Goal: Task Accomplishment & Management: Manage account settings

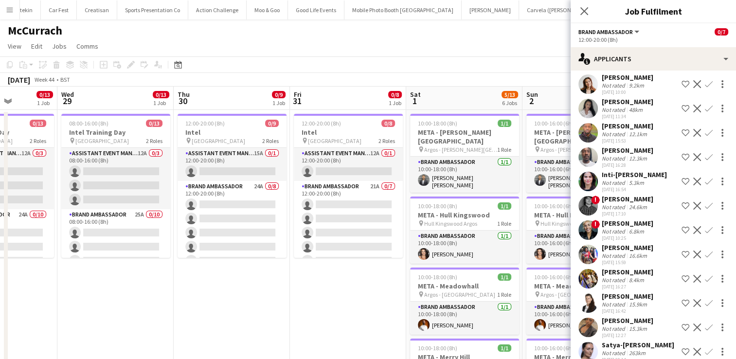
scroll to position [0, 252]
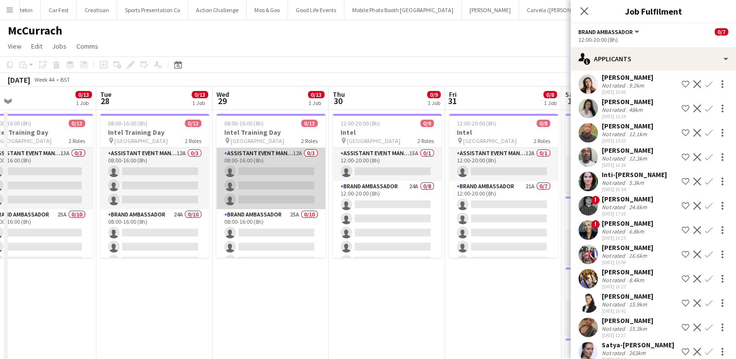
click at [259, 183] on app-card-role "Assistant Event Manager 12A 0/3 08:00-16:00 (8h) single-neutral-actions single-…" at bounding box center [270, 178] width 109 height 61
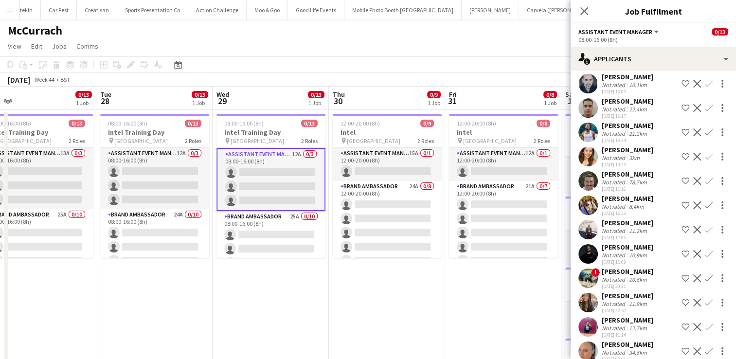
scroll to position [0, 0]
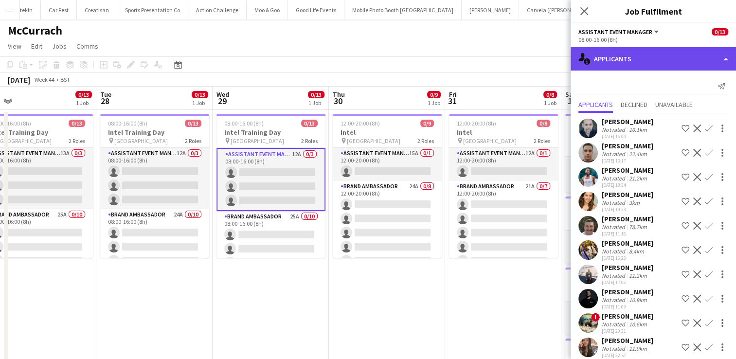
click at [716, 57] on div "single-neutral-actions-information Applicants" at bounding box center [653, 58] width 165 height 23
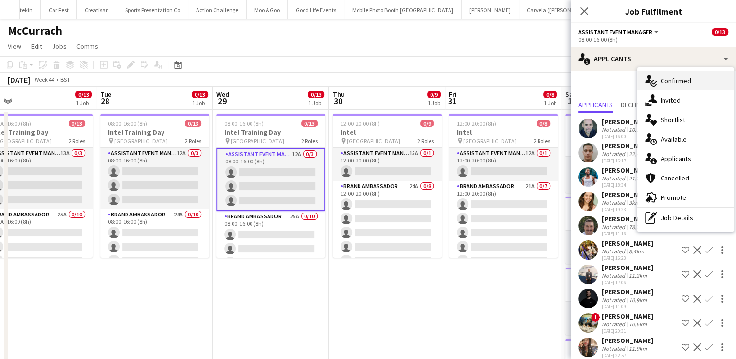
click at [663, 90] on div "single-neutral-actions-check-2 Confirmed" at bounding box center [685, 80] width 96 height 19
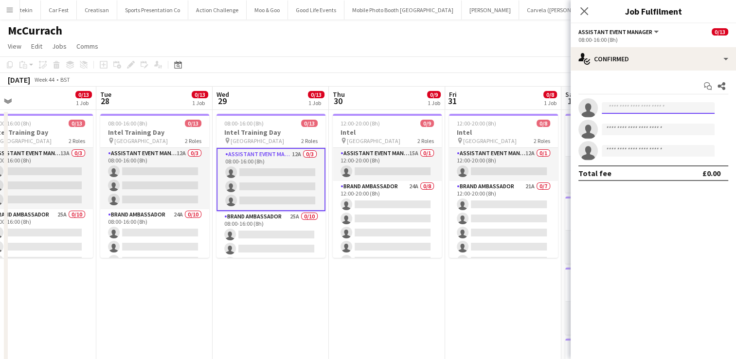
click at [647, 108] on input at bounding box center [658, 108] width 113 height 12
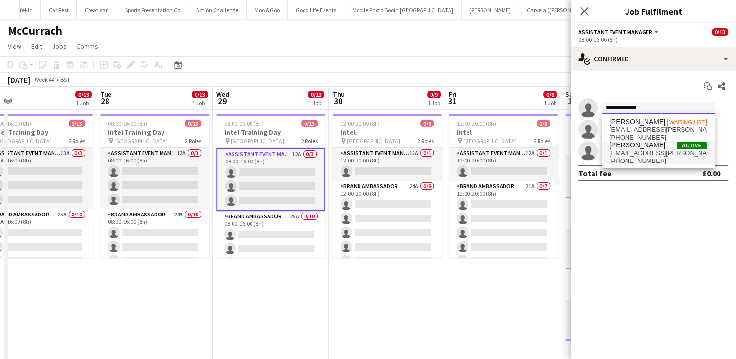
type input "**********"
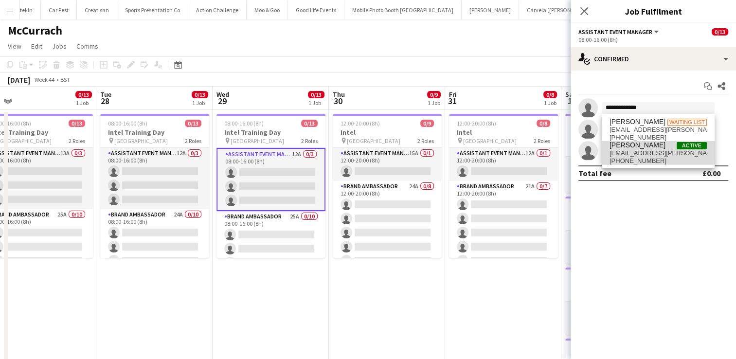
click at [643, 148] on span "[PERSON_NAME]" at bounding box center [637, 145] width 56 height 8
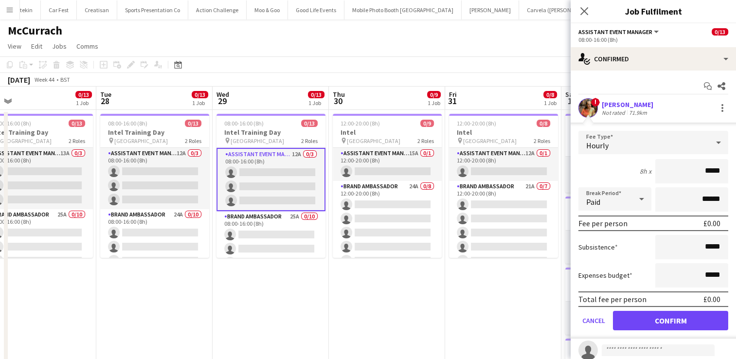
drag, startPoint x: 714, startPoint y: 171, endPoint x: 682, endPoint y: 168, distance: 32.2
click at [682, 168] on input "*****" at bounding box center [691, 171] width 73 height 24
type input "******"
drag, startPoint x: 718, startPoint y: 243, endPoint x: 688, endPoint y: 243, distance: 30.2
click at [688, 243] on input "*****" at bounding box center [691, 247] width 73 height 24
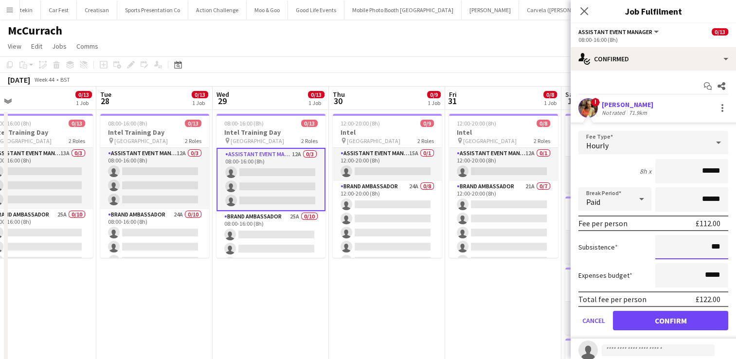
type input "******"
click at [611, 169] on div "8h x ******" at bounding box center [653, 171] width 150 height 24
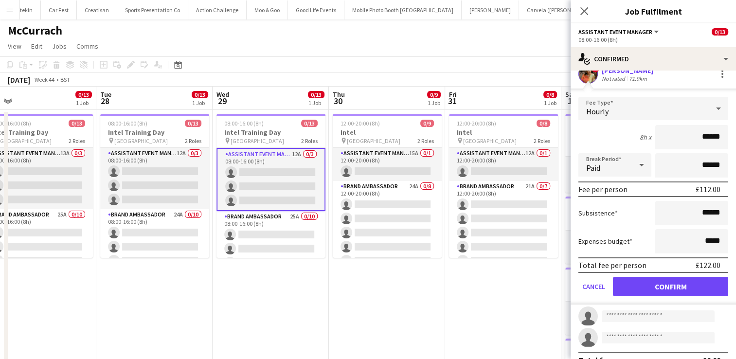
scroll to position [33, 0]
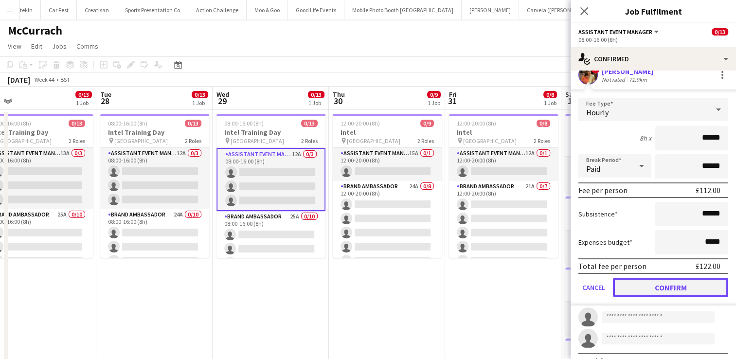
click at [658, 285] on button "Confirm" at bounding box center [670, 287] width 115 height 19
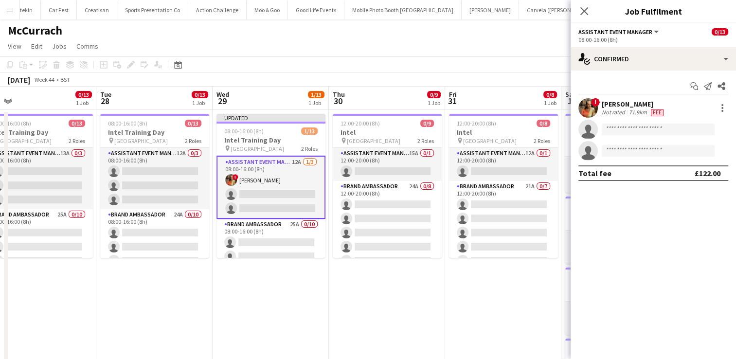
scroll to position [0, 0]
click at [648, 131] on input at bounding box center [658, 130] width 113 height 12
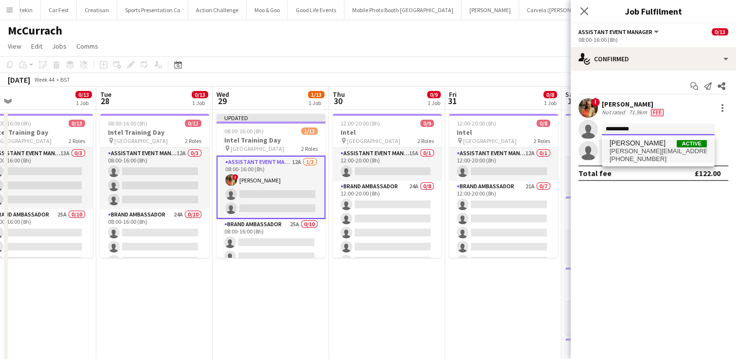
type input "**********"
click at [646, 151] on span "[PERSON_NAME][EMAIL_ADDRESS][DOMAIN_NAME]" at bounding box center [657, 151] width 97 height 8
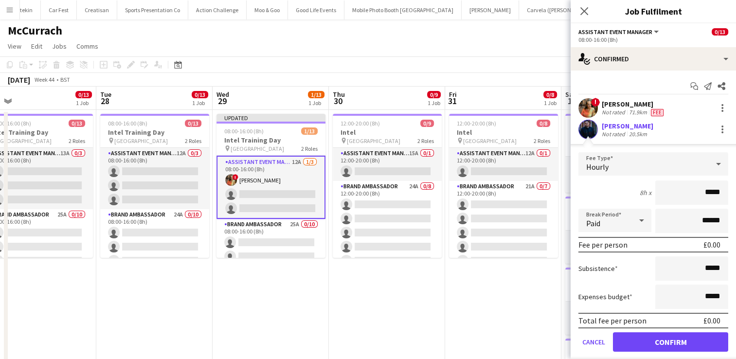
drag, startPoint x: 715, startPoint y: 193, endPoint x: 672, endPoint y: 197, distance: 43.5
click at [672, 197] on input "*****" at bounding box center [691, 192] width 73 height 24
type input "******"
drag, startPoint x: 715, startPoint y: 267, endPoint x: 683, endPoint y: 265, distance: 31.7
click at [683, 265] on input "*****" at bounding box center [691, 268] width 73 height 24
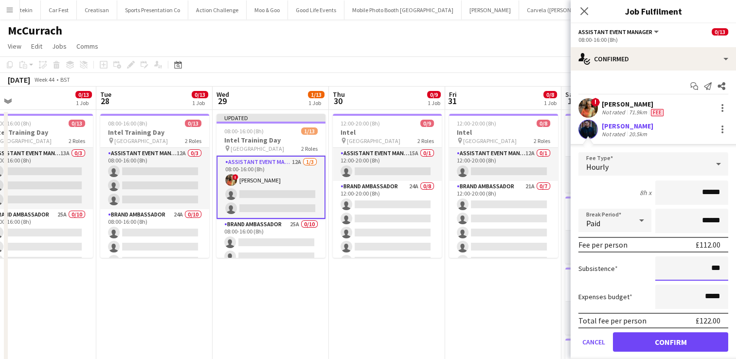
type input "***"
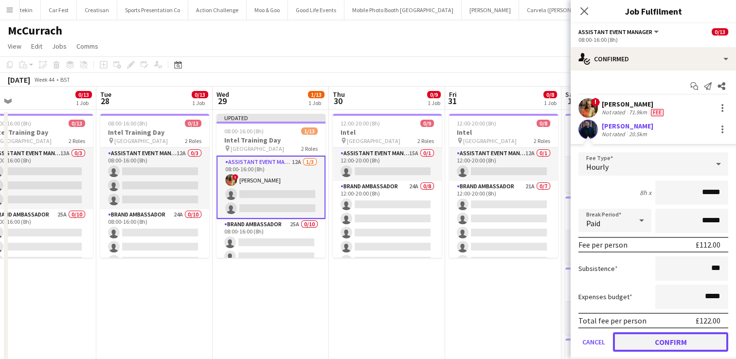
click at [689, 341] on button "Confirm" at bounding box center [670, 341] width 115 height 19
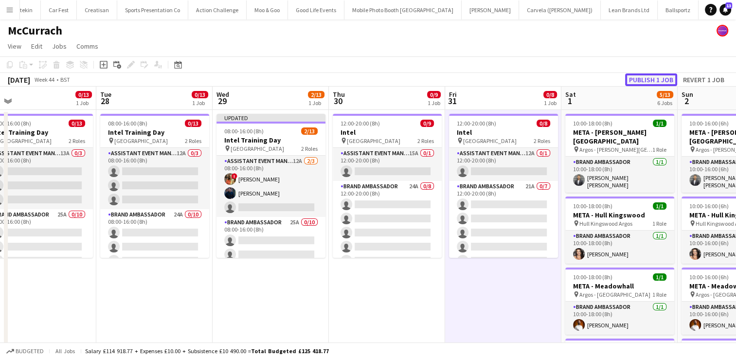
click at [661, 78] on button "Publish 1 job" at bounding box center [651, 79] width 52 height 13
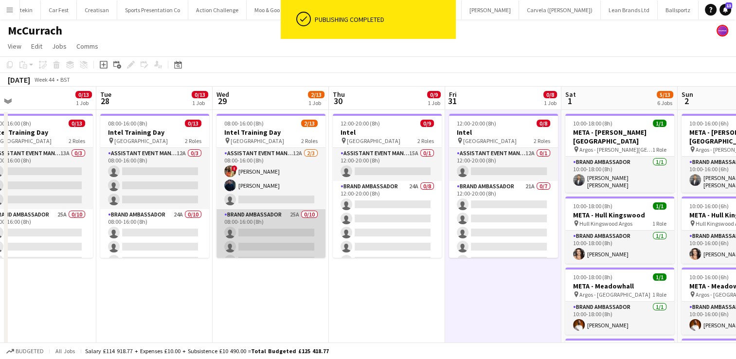
click at [280, 228] on app-card-role "Brand Ambassador 25A 0/10 08:00-16:00 (8h) single-neutral-actions single-neutra…" at bounding box center [270, 289] width 109 height 160
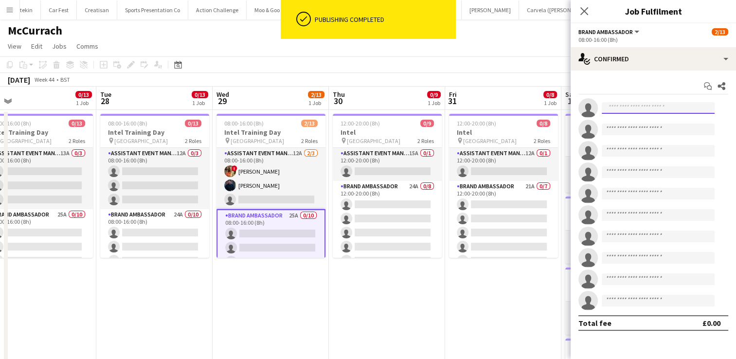
click at [631, 106] on input at bounding box center [658, 108] width 113 height 12
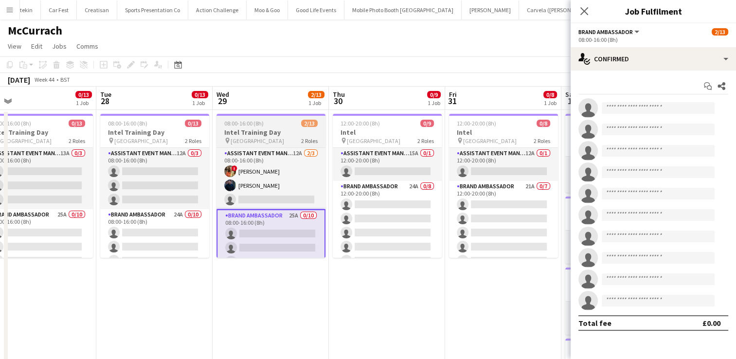
click at [284, 129] on h3 "Intel Training Day" at bounding box center [270, 132] width 109 height 9
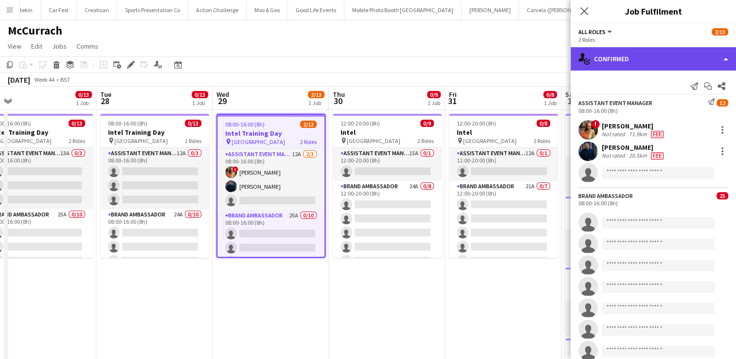
click at [694, 56] on div "single-neutral-actions-check-2 Confirmed" at bounding box center [653, 58] width 165 height 23
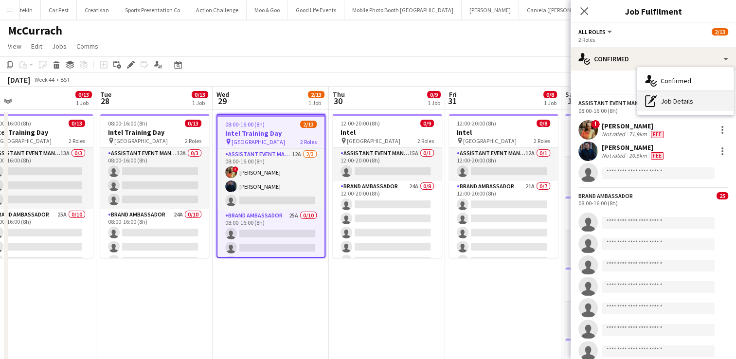
click at [687, 107] on div "pen-write Job Details" at bounding box center [685, 100] width 96 height 19
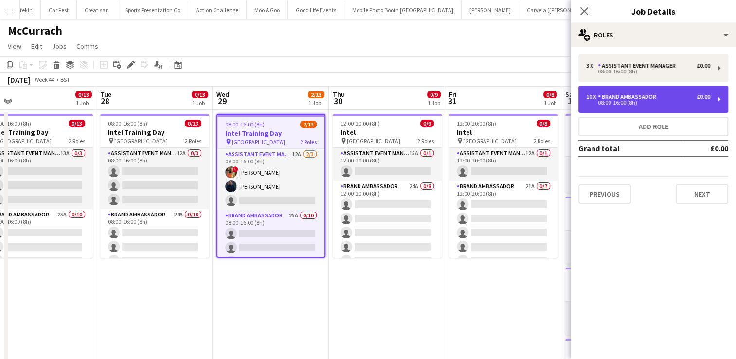
click at [714, 102] on div "10 x Brand Ambassador £0.00 08:00-16:00 (8h)" at bounding box center [653, 99] width 150 height 27
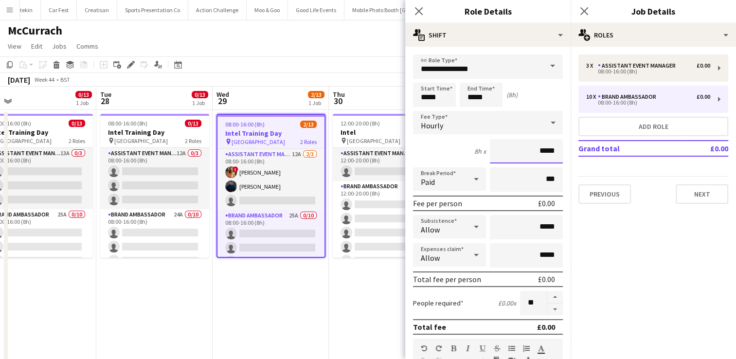
drag, startPoint x: 547, startPoint y: 154, endPoint x: 500, endPoint y: 158, distance: 46.4
click at [500, 158] on input "*****" at bounding box center [526, 151] width 73 height 24
type input "******"
drag, startPoint x: 552, startPoint y: 229, endPoint x: 453, endPoint y: 245, distance: 99.6
click at [453, 245] on form "**********" at bounding box center [487, 356] width 165 height 605
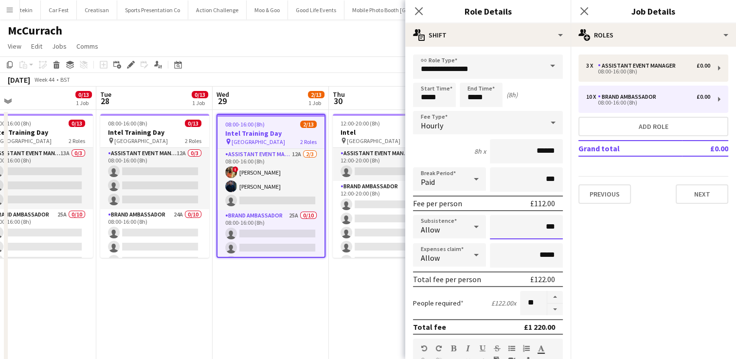
type input "******"
click at [475, 253] on icon at bounding box center [476, 254] width 12 height 19
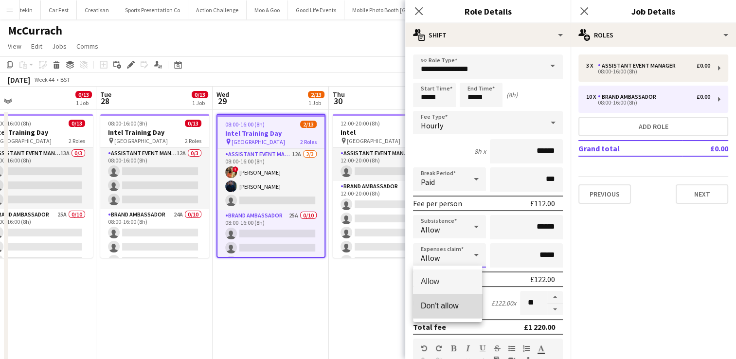
click at [453, 304] on span "Don't allow" at bounding box center [448, 305] width 54 height 9
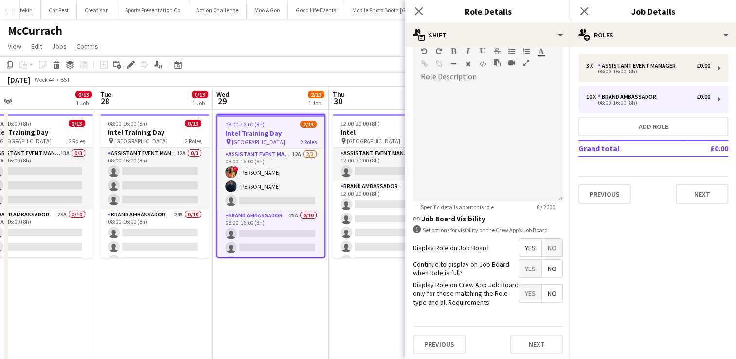
scroll to position [297, 0]
click at [523, 339] on button "Next" at bounding box center [536, 344] width 53 height 19
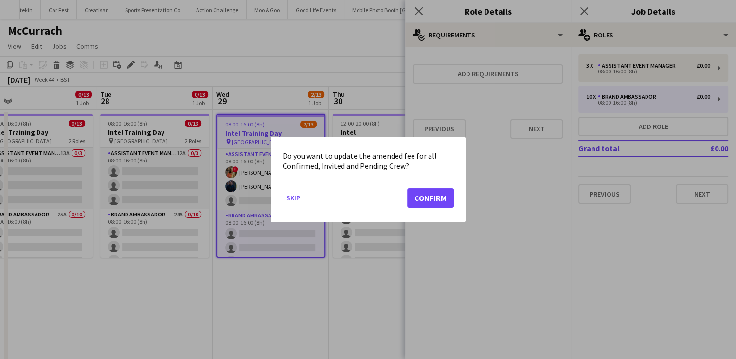
scroll to position [0, 0]
click at [438, 197] on button "Confirm" at bounding box center [430, 197] width 47 height 19
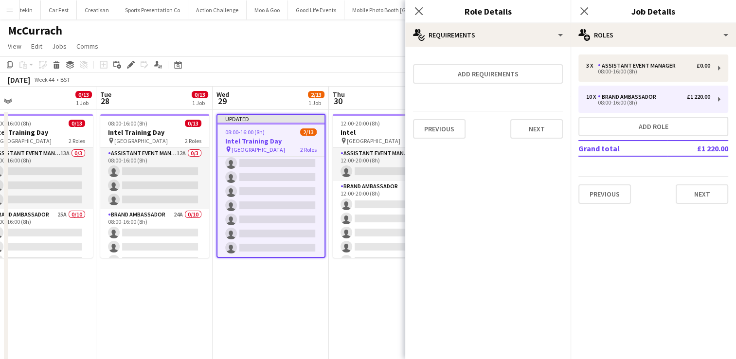
scroll to position [120, 0]
click at [275, 209] on app-card-role "Brand Ambassador 25A 0/10 08:00-16:00 (8h) single-neutral-actions single-neutra…" at bounding box center [270, 178] width 107 height 160
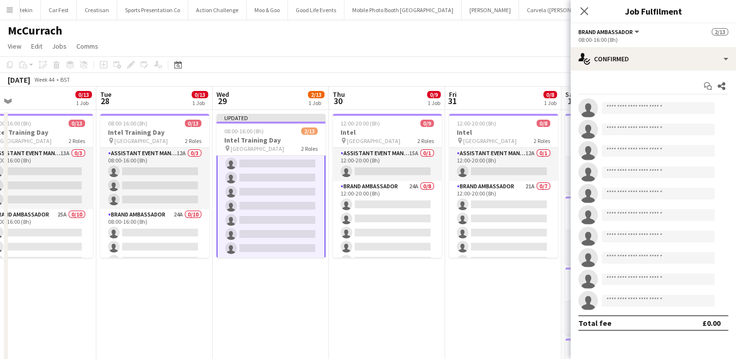
scroll to position [121, 0]
click at [642, 107] on input at bounding box center [658, 108] width 113 height 12
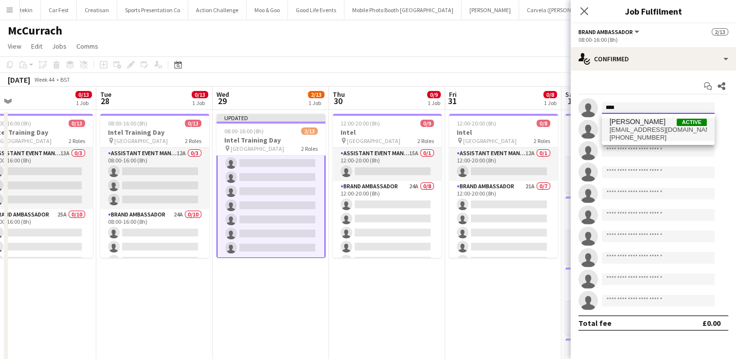
type input "****"
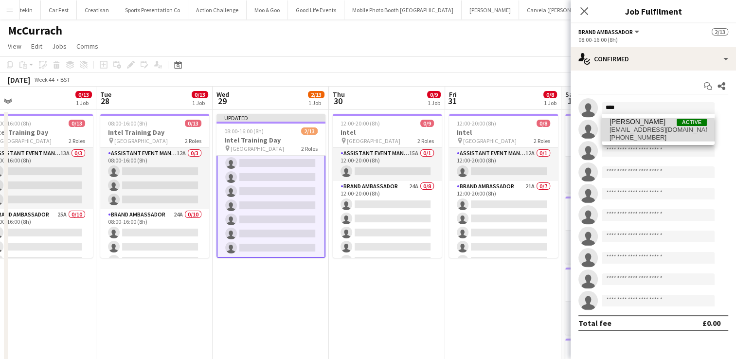
click at [633, 132] on span "[EMAIL_ADDRESS][DOMAIN_NAME]" at bounding box center [657, 130] width 97 height 8
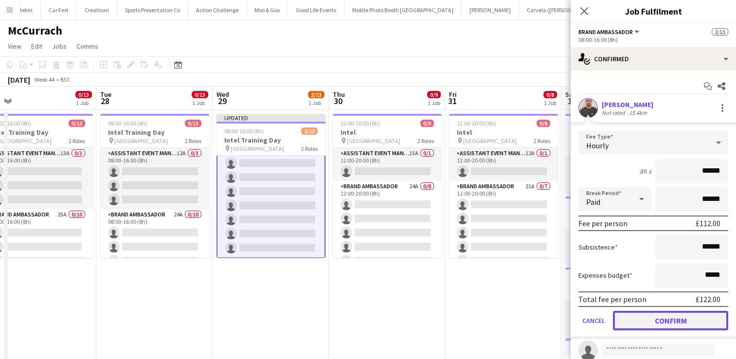
click at [652, 316] on button "Confirm" at bounding box center [670, 320] width 115 height 19
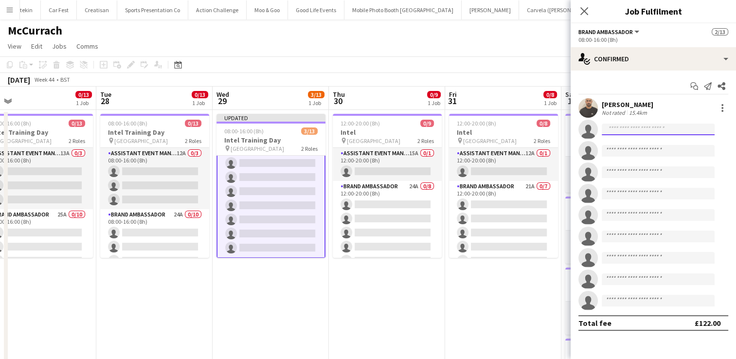
click at [631, 130] on input at bounding box center [658, 130] width 113 height 12
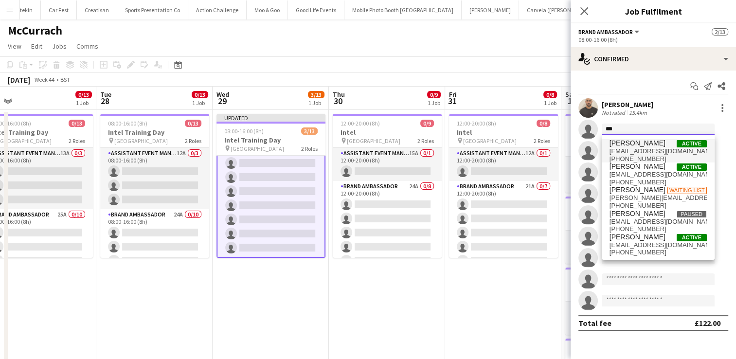
type input "***"
click at [630, 148] on span "[EMAIL_ADDRESS][DOMAIN_NAME]" at bounding box center [657, 151] width 97 height 8
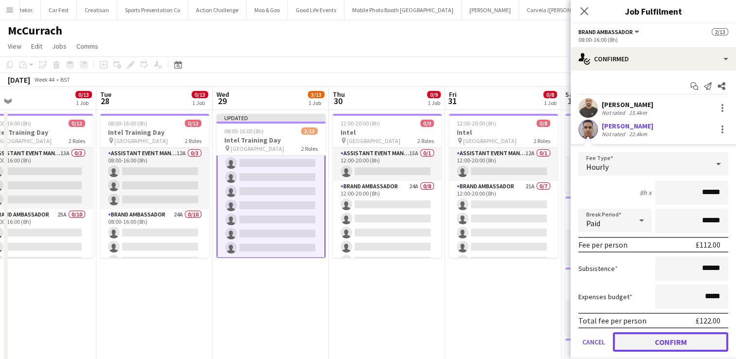
click at [658, 343] on button "Confirm" at bounding box center [670, 341] width 115 height 19
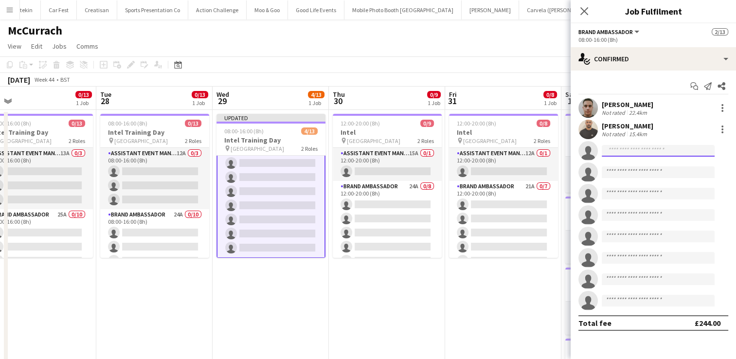
click at [633, 150] on input at bounding box center [658, 151] width 113 height 12
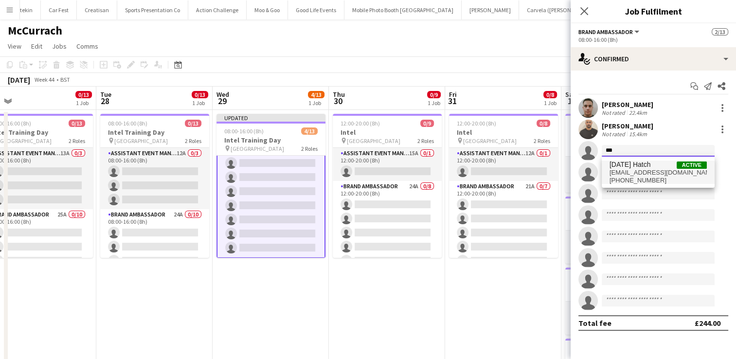
type input "***"
click at [634, 170] on span "[EMAIL_ADDRESS][DOMAIN_NAME]" at bounding box center [657, 173] width 97 height 8
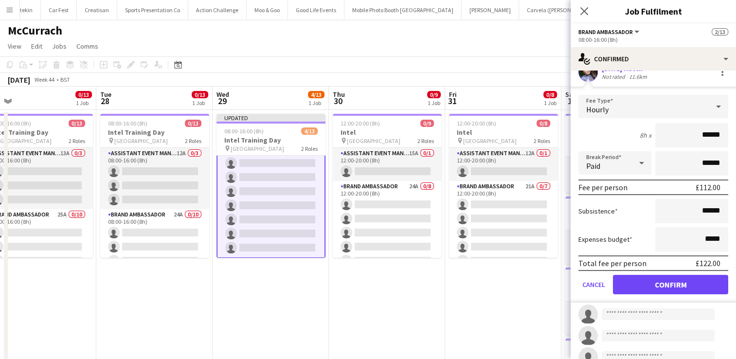
scroll to position [95, 0]
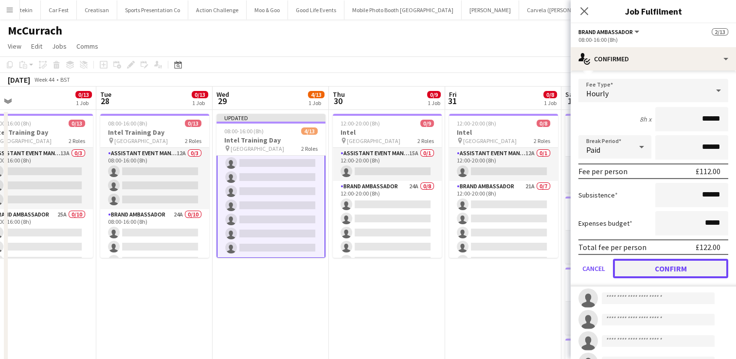
click at [691, 263] on button "Confirm" at bounding box center [670, 268] width 115 height 19
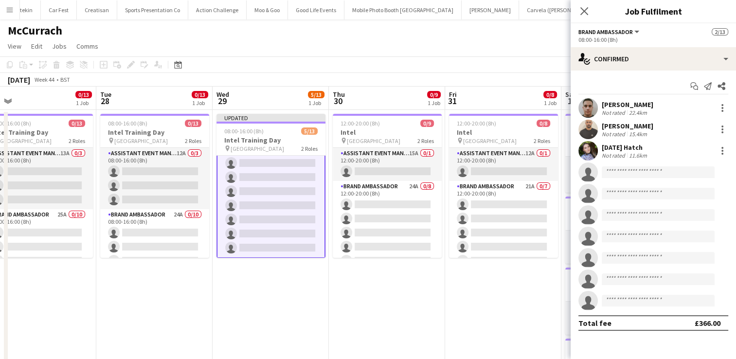
scroll to position [0, 0]
click at [619, 169] on input at bounding box center [658, 172] width 113 height 12
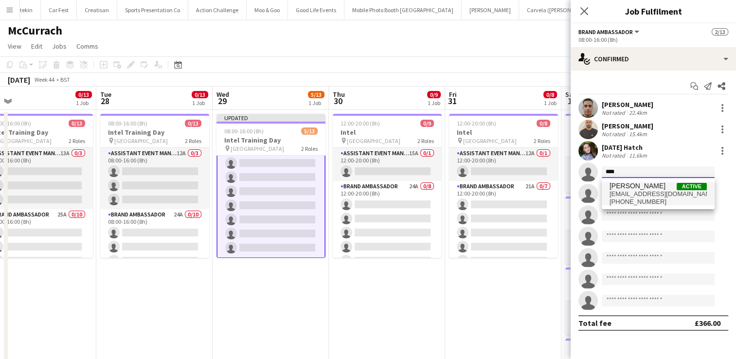
type input "****"
click at [626, 189] on span "[PERSON_NAME]" at bounding box center [637, 186] width 56 height 8
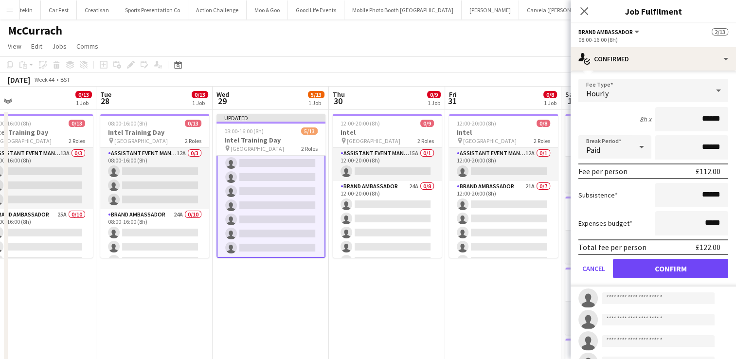
scroll to position [117, 0]
click at [694, 262] on button "Confirm" at bounding box center [670, 267] width 115 height 19
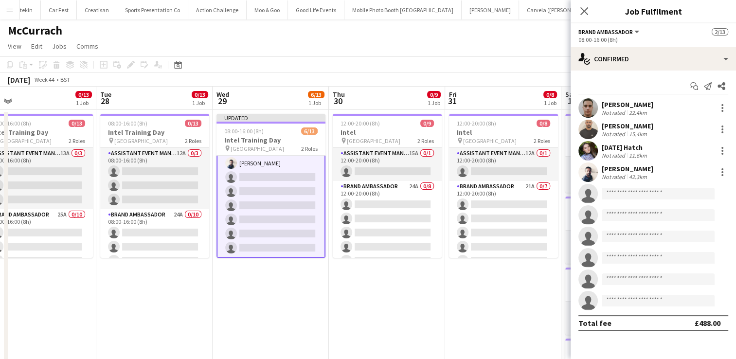
scroll to position [0, 0]
click at [628, 189] on input at bounding box center [658, 194] width 113 height 12
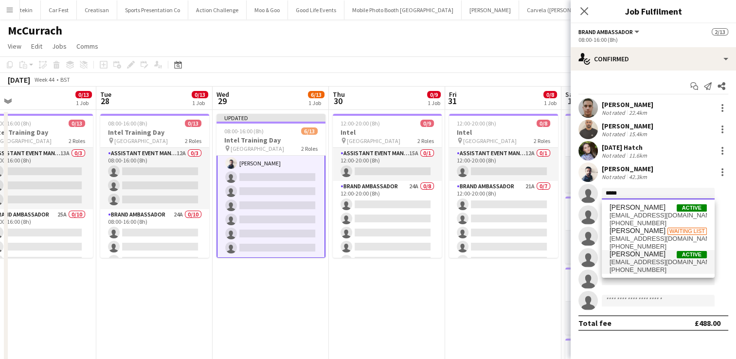
type input "*****"
click at [638, 262] on span "[EMAIL_ADDRESS][DOMAIN_NAME]" at bounding box center [657, 262] width 97 height 8
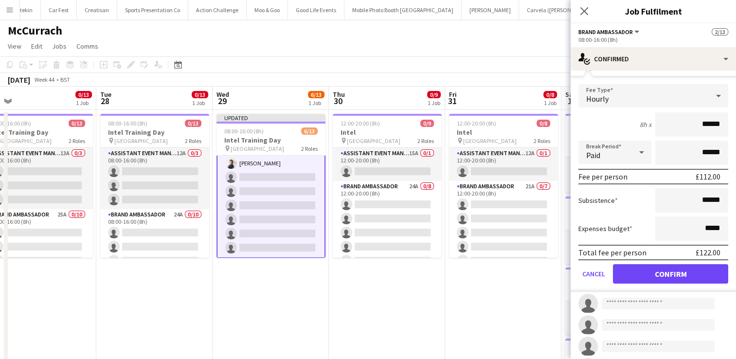
scroll to position [134, 0]
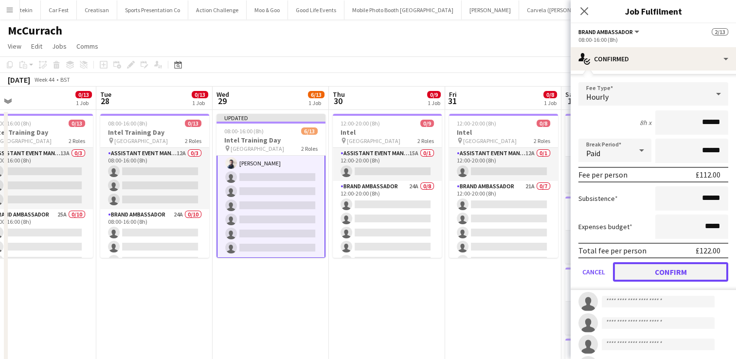
click at [687, 273] on button "Confirm" at bounding box center [670, 271] width 115 height 19
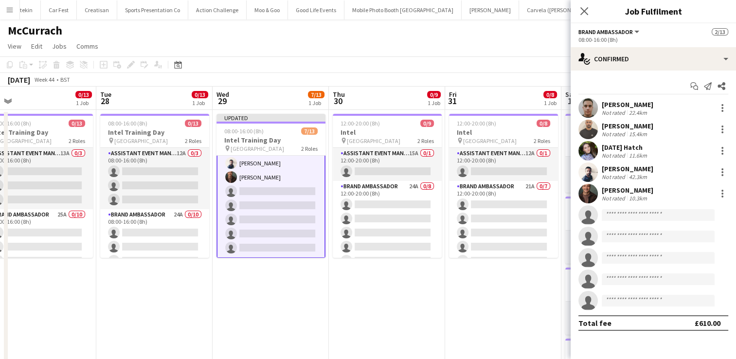
scroll to position [0, 0]
click at [632, 213] on input at bounding box center [658, 215] width 113 height 12
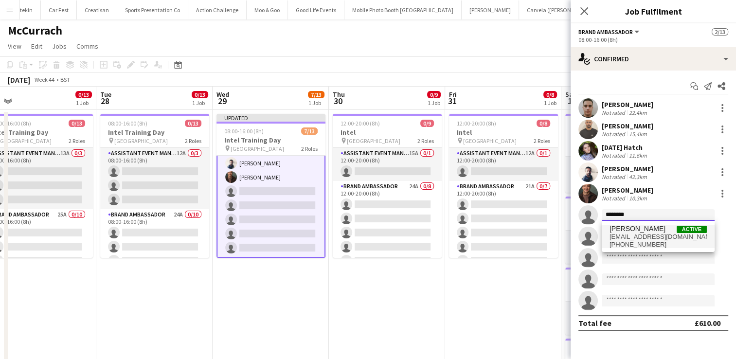
type input "********"
click at [634, 231] on span "[PERSON_NAME]" at bounding box center [637, 229] width 56 height 8
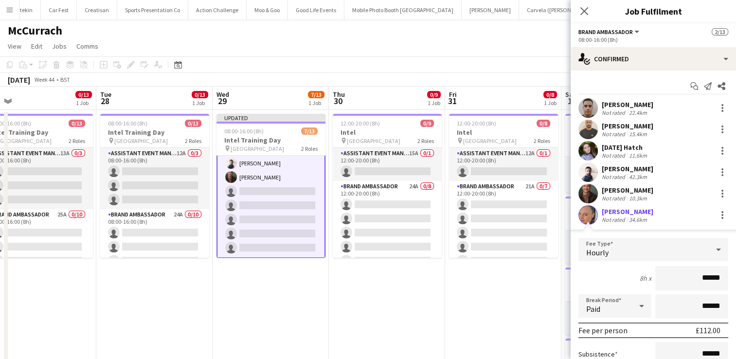
scroll to position [198, 0]
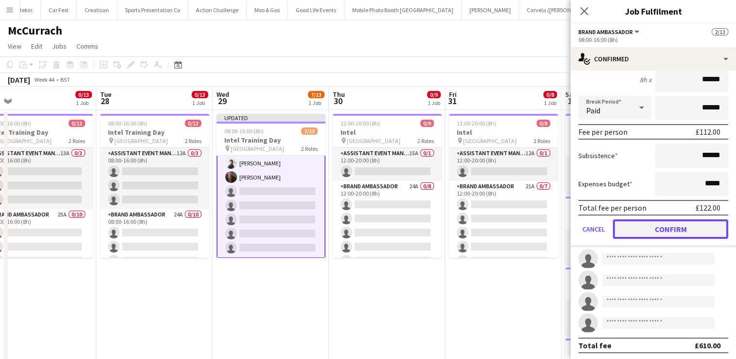
click at [687, 230] on button "Confirm" at bounding box center [670, 228] width 115 height 19
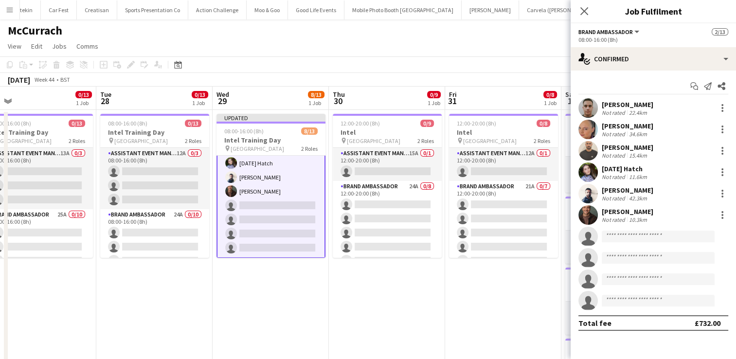
scroll to position [0, 0]
click at [617, 234] on input at bounding box center [658, 237] width 113 height 12
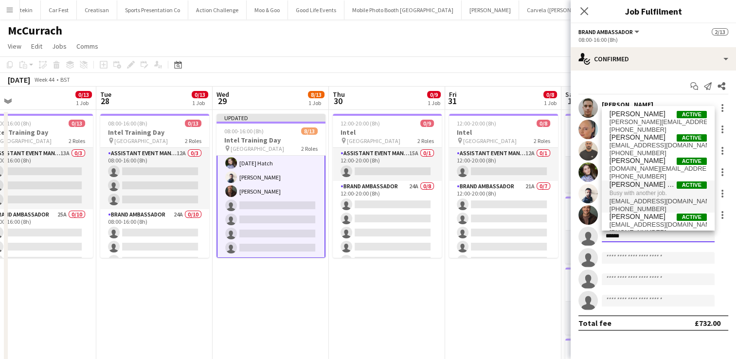
type input "******"
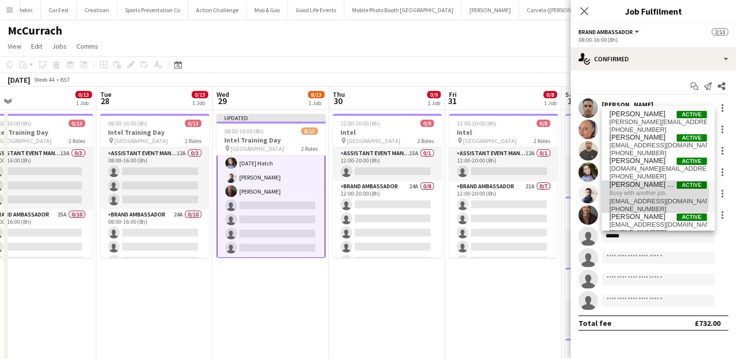
click at [641, 197] on span "Busy with another job." at bounding box center [657, 193] width 97 height 9
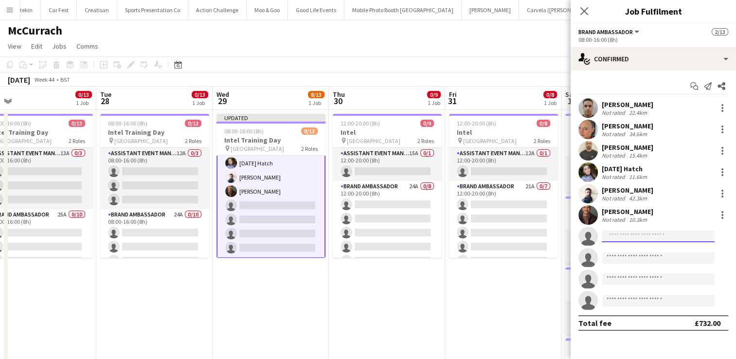
click at [623, 234] on input at bounding box center [658, 237] width 113 height 12
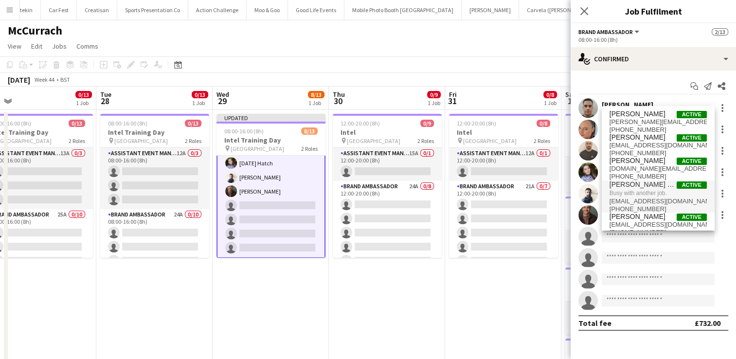
click at [663, 199] on span "[EMAIL_ADDRESS][DOMAIN_NAME]" at bounding box center [657, 201] width 97 height 8
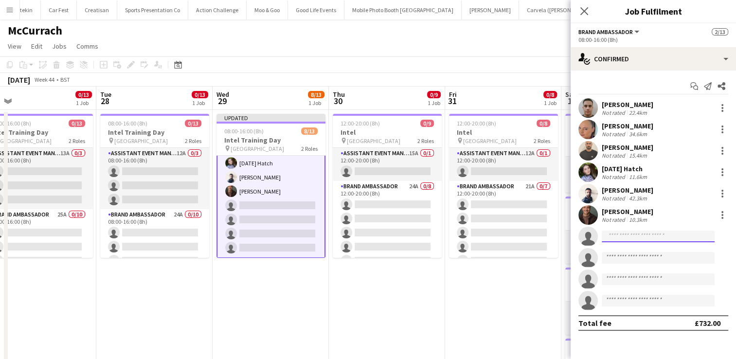
scroll to position [0, 268]
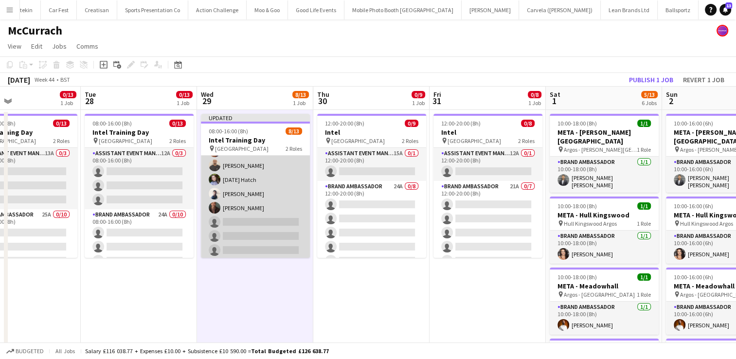
scroll to position [119, 0]
click at [284, 226] on app-card-role "Brand Ambassador 23A [DATE] 08:00-16:00 (8h) [PERSON_NAME] [PERSON_NAME] [PERSO…" at bounding box center [255, 178] width 109 height 160
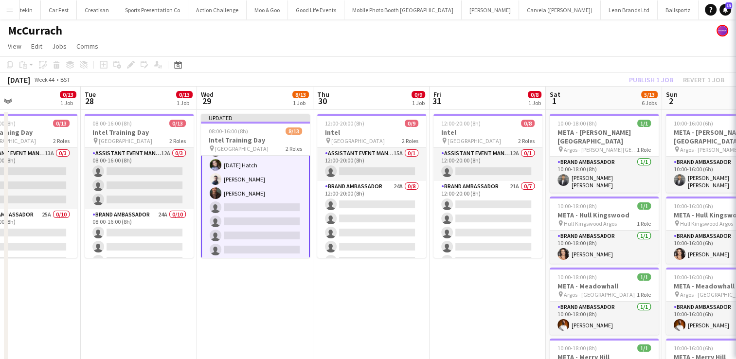
scroll to position [120, 0]
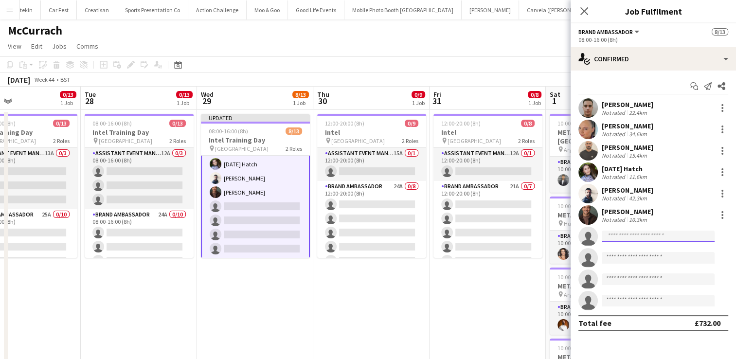
click at [642, 237] on input at bounding box center [658, 237] width 113 height 12
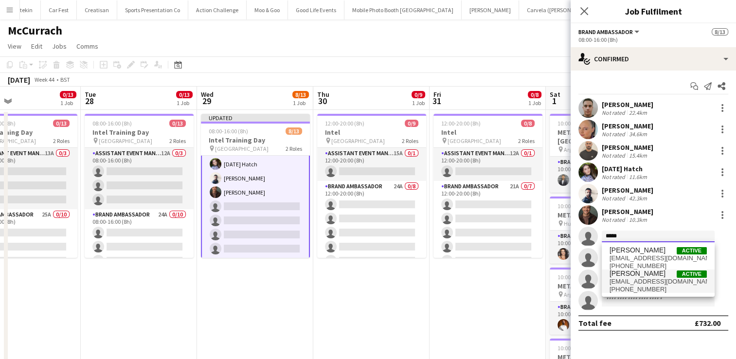
type input "*****"
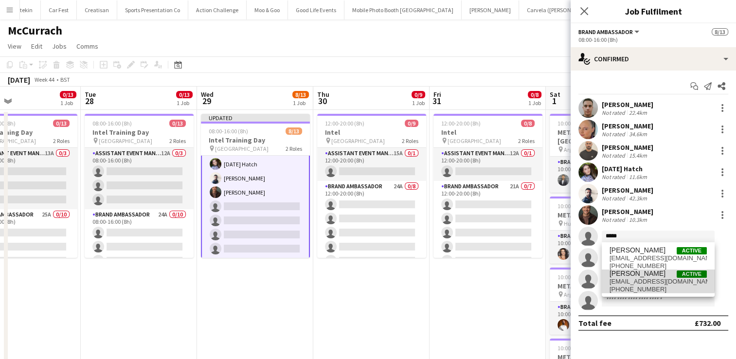
click at [636, 275] on span "[PERSON_NAME]" at bounding box center [637, 273] width 56 height 8
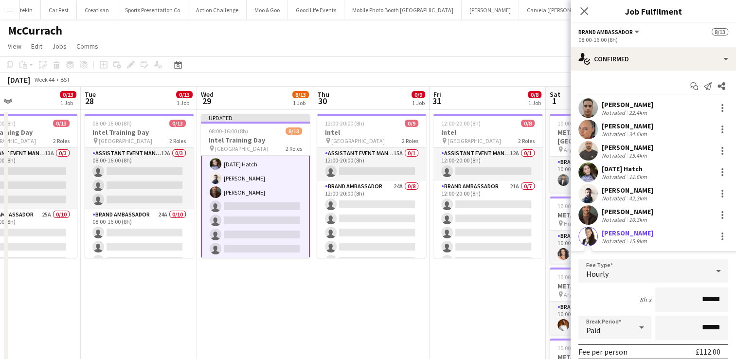
scroll to position [198, 0]
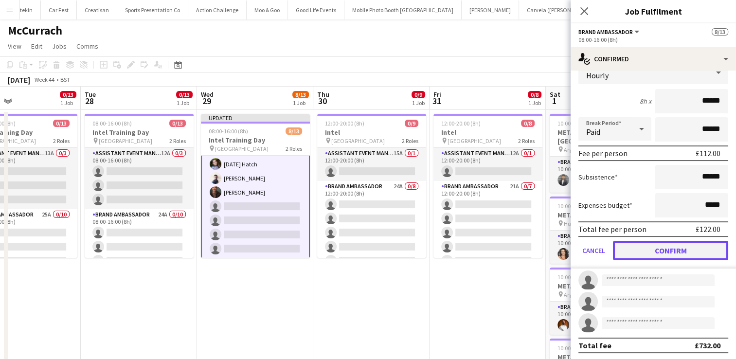
click at [673, 249] on button "Confirm" at bounding box center [670, 250] width 115 height 19
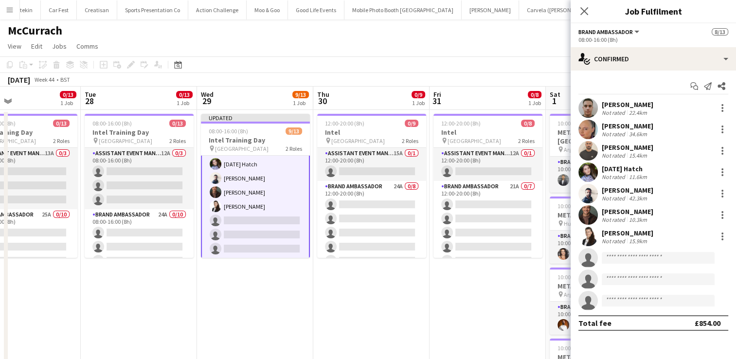
scroll to position [0, 0]
click at [646, 256] on input at bounding box center [658, 258] width 113 height 12
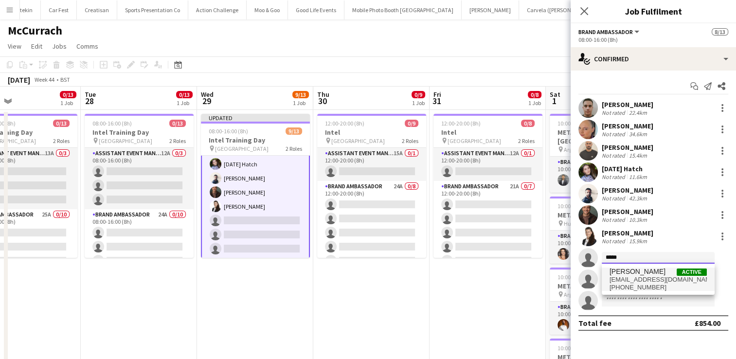
type input "*****"
click at [631, 277] on span "[EMAIL_ADDRESS][DOMAIN_NAME]" at bounding box center [657, 280] width 97 height 8
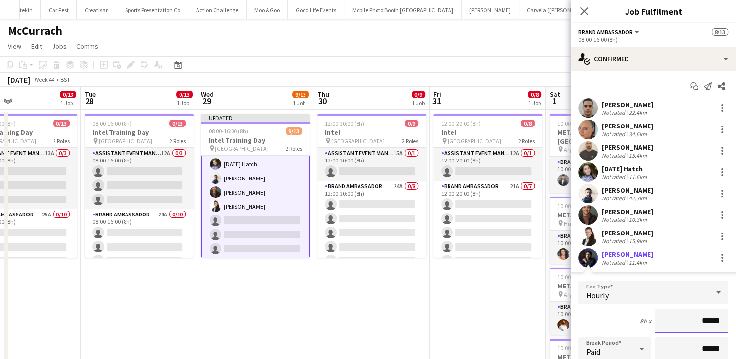
scroll to position [198, 0]
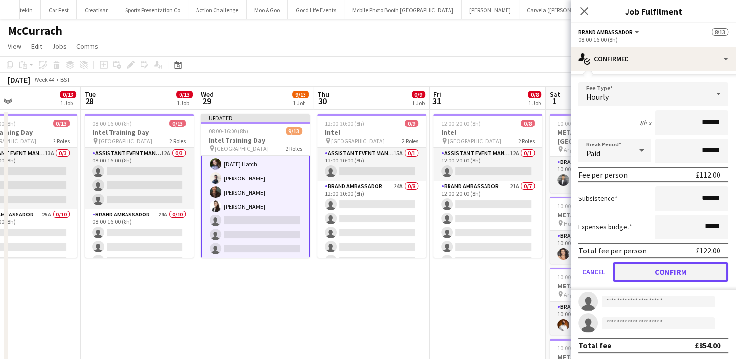
click at [673, 274] on button "Confirm" at bounding box center [670, 271] width 115 height 19
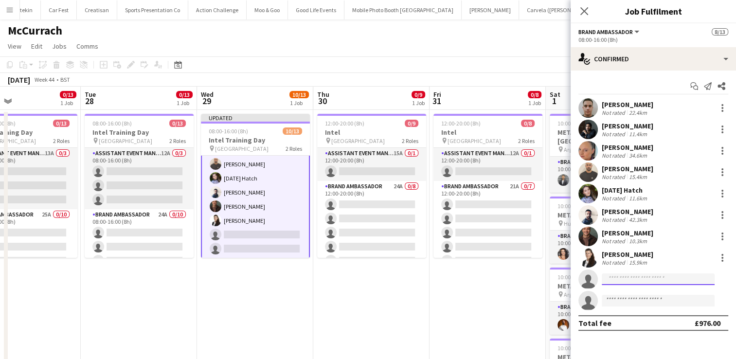
click at [631, 283] on input at bounding box center [658, 279] width 113 height 12
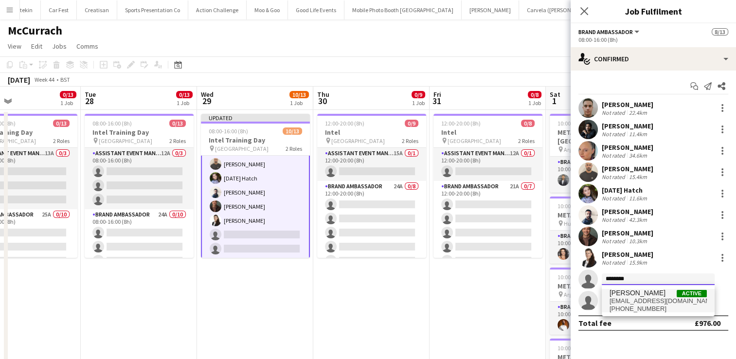
type input "********"
click at [633, 292] on span "[PERSON_NAME]" at bounding box center [637, 293] width 56 height 8
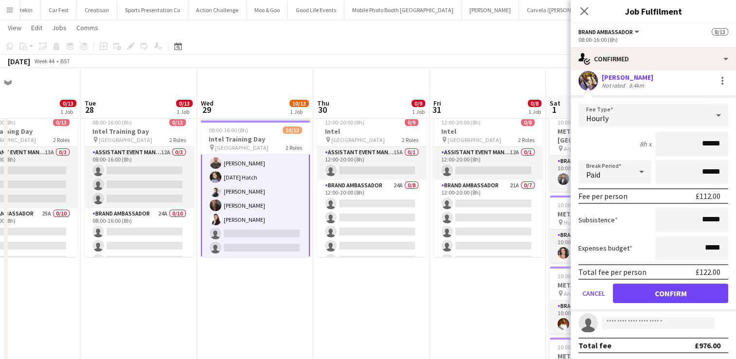
scroll to position [56, 0]
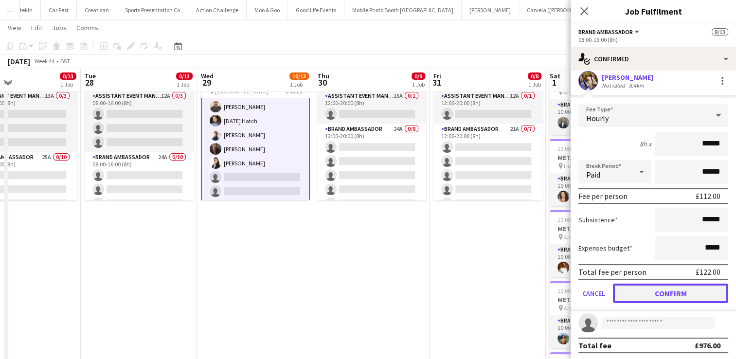
click at [646, 292] on button "Confirm" at bounding box center [670, 293] width 115 height 19
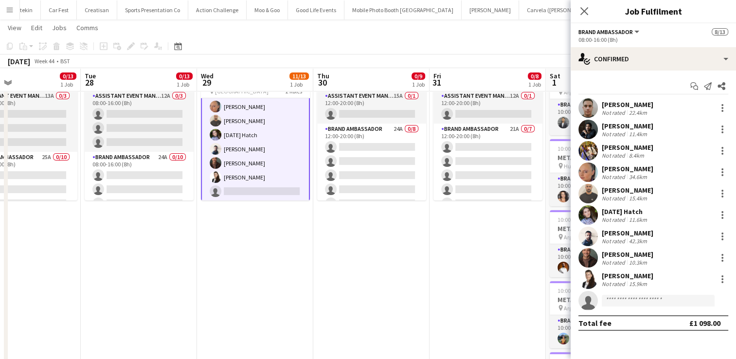
scroll to position [0, 0]
click at [624, 299] on input at bounding box center [658, 301] width 113 height 12
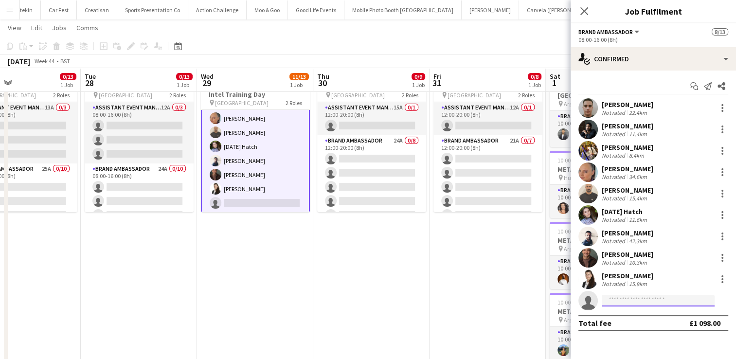
scroll to position [46, 0]
click at [632, 300] on input at bounding box center [658, 301] width 113 height 12
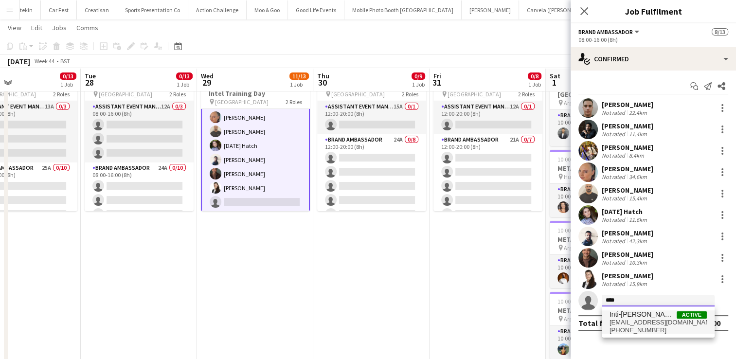
type input "****"
click at [630, 324] on span "[EMAIL_ADDRESS][DOMAIN_NAME]" at bounding box center [657, 323] width 97 height 8
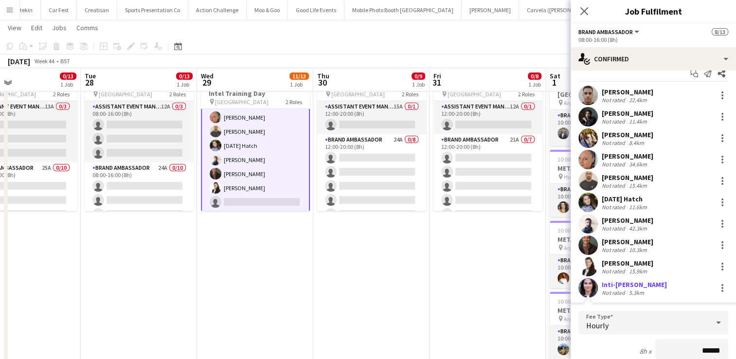
scroll to position [198, 0]
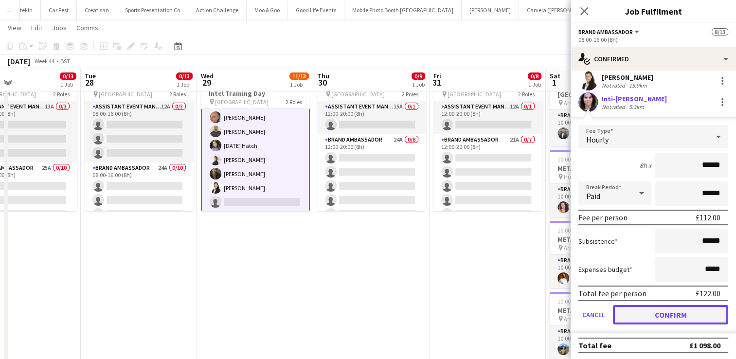
click at [663, 313] on button "Confirm" at bounding box center [670, 314] width 115 height 19
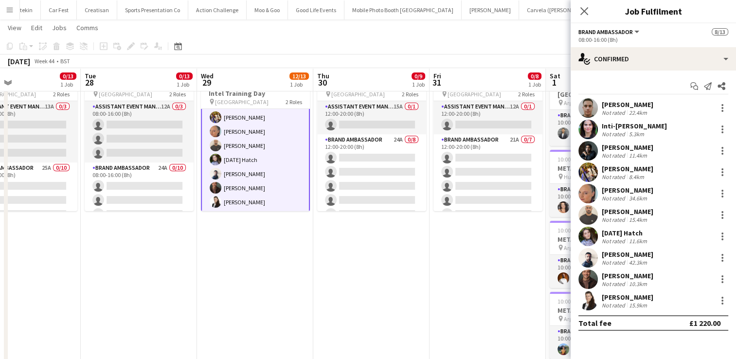
scroll to position [0, 0]
click at [488, 282] on app-date-cell "12:00-20:00 (8h) 0/8 Intel pin London 2 Roles Assistant Event Manager 12A 0/1 1…" at bounding box center [487, 335] width 116 height 544
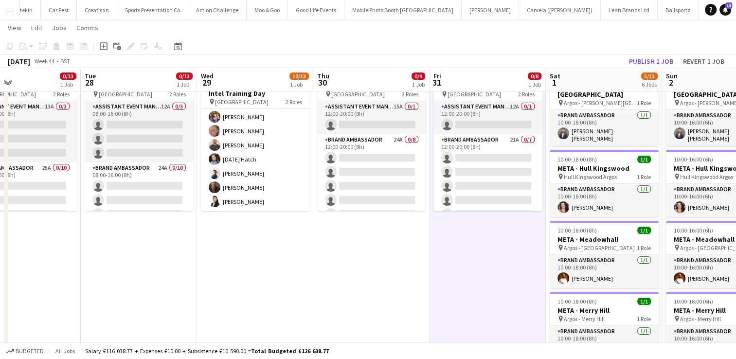
scroll to position [119, 0]
click at [661, 60] on button "Publish 1 job" at bounding box center [651, 61] width 52 height 13
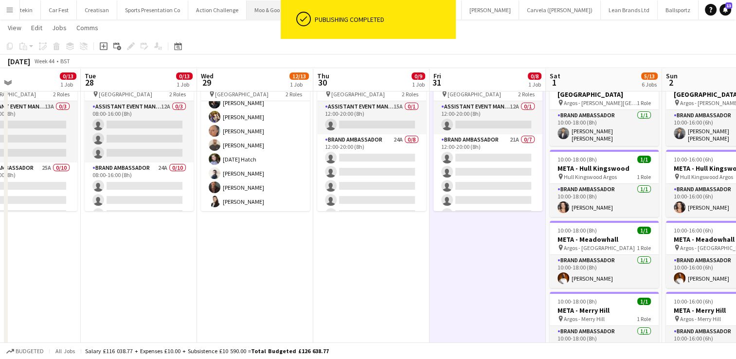
scroll to position [111, 0]
click at [11, 5] on button "Menu" at bounding box center [9, 9] width 19 height 19
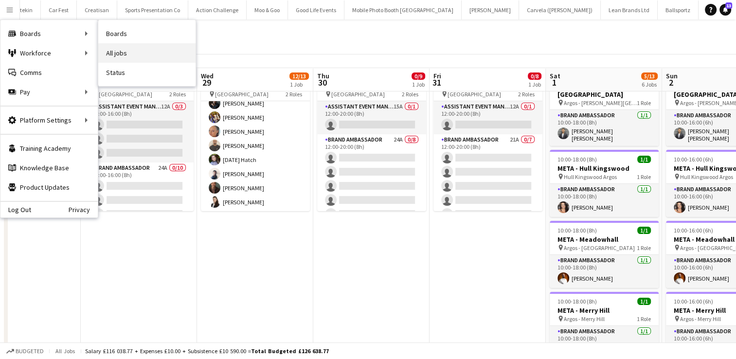
click at [119, 48] on link "All jobs" at bounding box center [146, 52] width 97 height 19
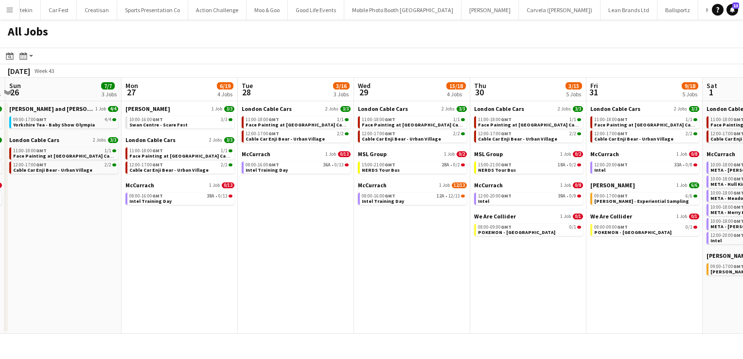
scroll to position [0, 344]
click at [423, 141] on span "Cable Car Enji Bear - Urban Village" at bounding box center [400, 139] width 79 height 6
click at [412, 197] on div "08:00-16:00 GMT 12A • 12/13" at bounding box center [412, 196] width 103 height 5
click at [428, 166] on div "15:00-21:00 GMT 28A • 0/2" at bounding box center [412, 164] width 103 height 5
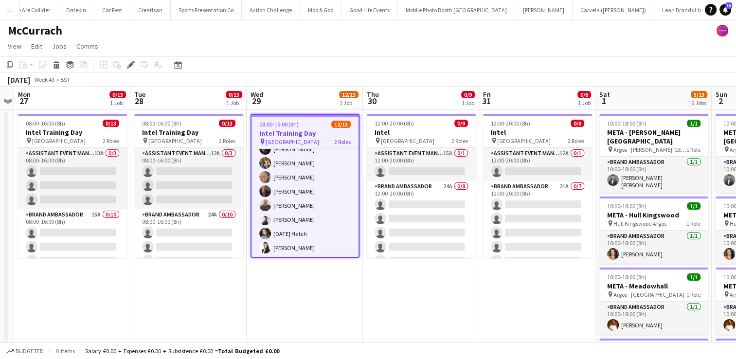
click at [309, 144] on div "pin London 2 Roles" at bounding box center [304, 142] width 107 height 8
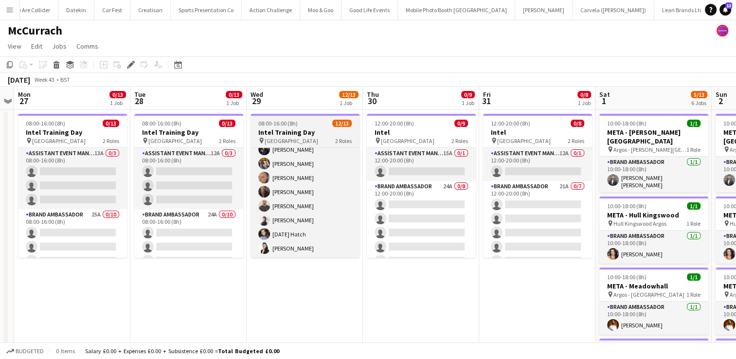
scroll to position [111, 0]
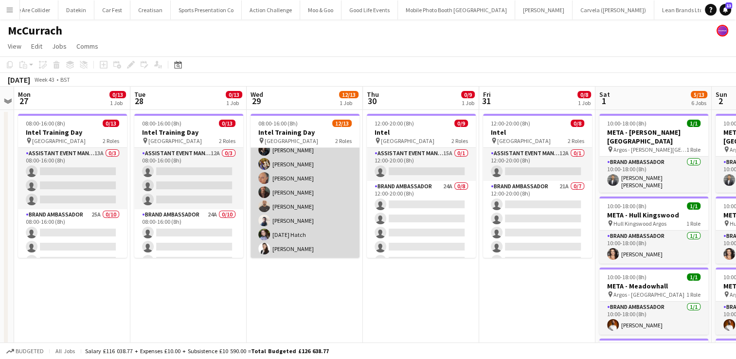
click at [323, 174] on app-card-role "Brand Ambassador 10/10 08:00-16:00 (8h) Bilal Al-atrash Inti-Denise Escalante C…" at bounding box center [304, 178] width 109 height 160
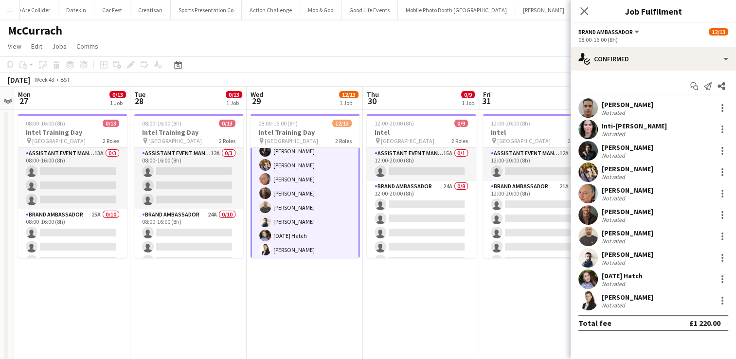
scroll to position [112, 0]
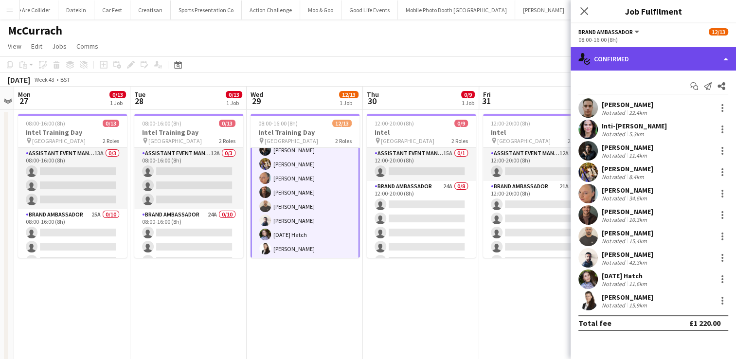
click at [720, 58] on div "single-neutral-actions-check-2 Confirmed" at bounding box center [653, 58] width 165 height 23
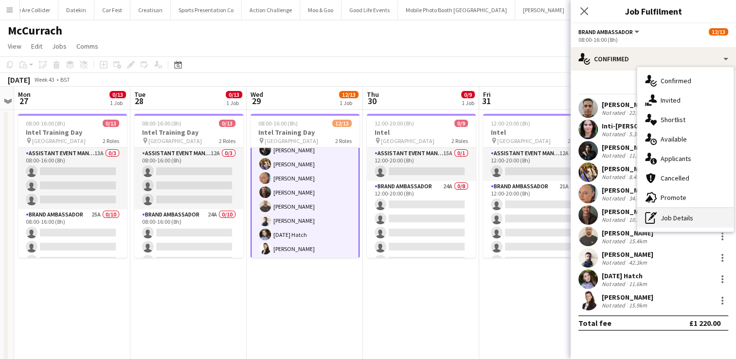
click at [686, 212] on div "pen-write Job Details" at bounding box center [685, 217] width 96 height 19
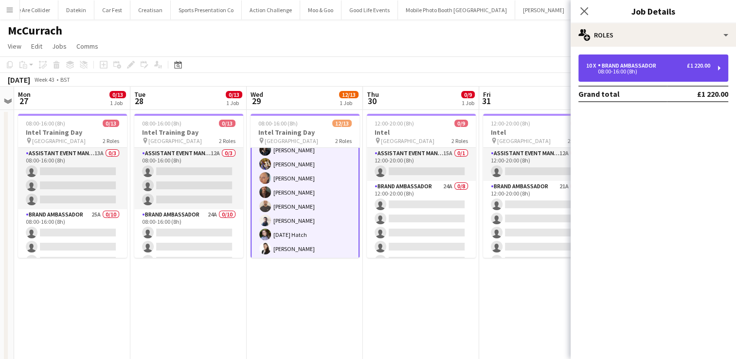
click at [713, 67] on div "10 x Brand Ambassador £1 220.00 08:00-16:00 (8h)" at bounding box center [653, 67] width 150 height 27
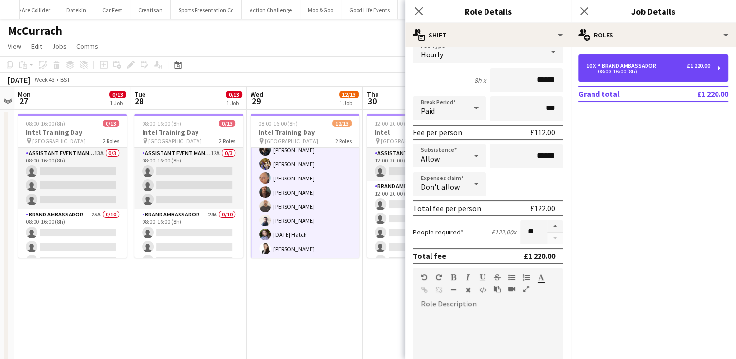
scroll to position [74, 0]
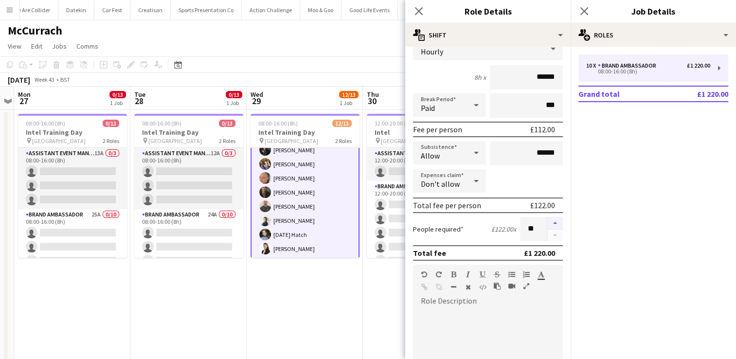
click at [547, 224] on button "button" at bounding box center [555, 223] width 16 height 13
type input "**"
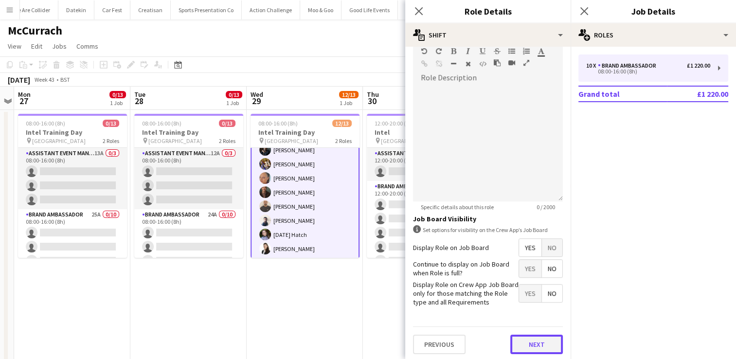
click at [515, 341] on button "Next" at bounding box center [536, 344] width 53 height 19
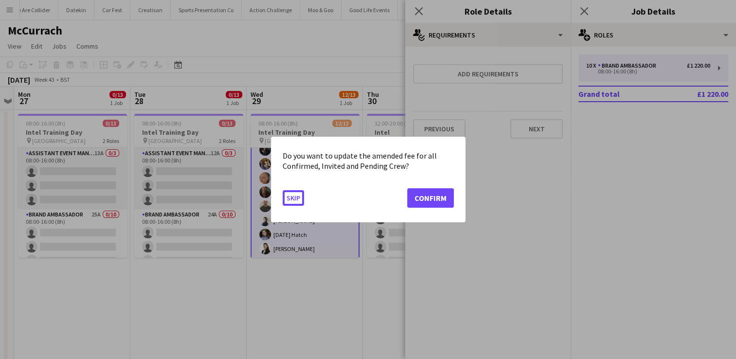
scroll to position [0, 0]
click at [419, 198] on button "Confirm" at bounding box center [430, 197] width 47 height 19
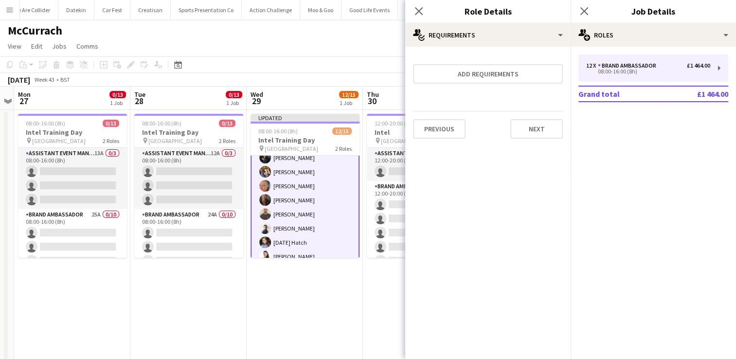
scroll to position [148, 0]
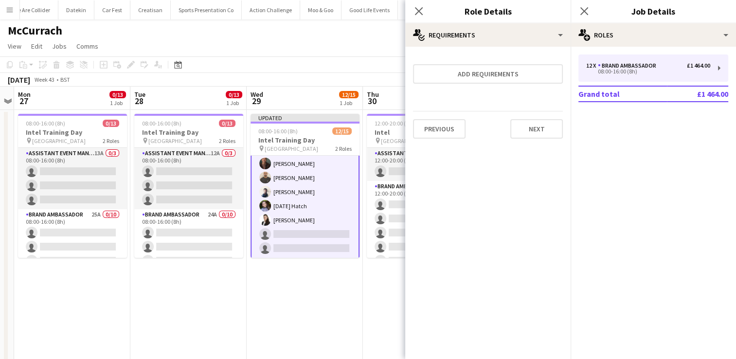
click at [305, 234] on app-card-role "Brand Ambassador 20A 10/12 08:00-16:00 (8h) Bilal Al-atrash Inti-Denise Escalan…" at bounding box center [304, 164] width 109 height 190
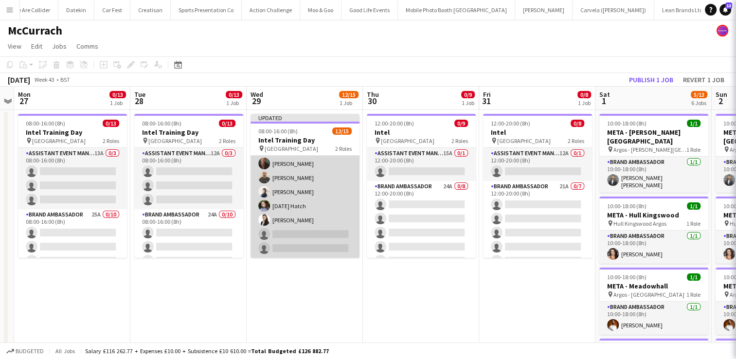
scroll to position [147, 0]
click at [305, 234] on app-card-role "Brand Ambassador 20A 10/12 08:00-16:00 (8h) Bilal Al-atrash Inti-Denise Escalan…" at bounding box center [304, 164] width 109 height 188
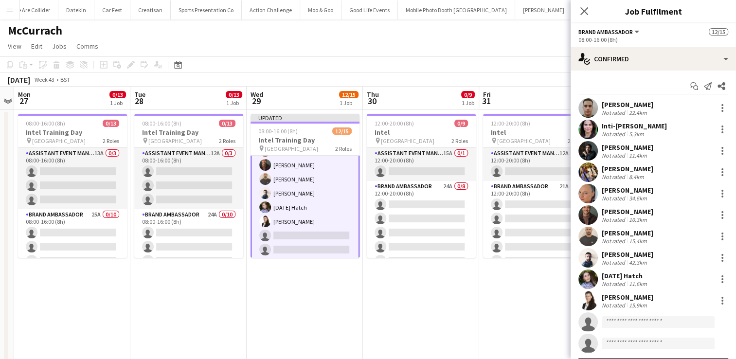
scroll to position [148, 0]
click at [634, 322] on input at bounding box center [658, 322] width 113 height 12
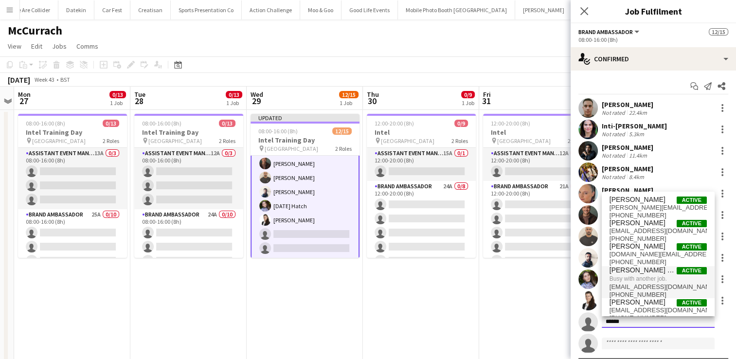
type input "******"
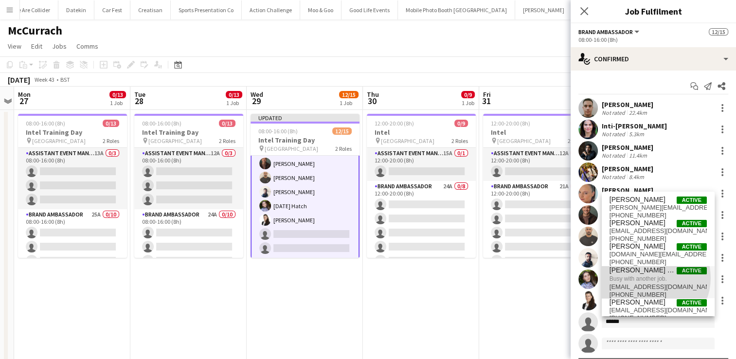
click at [650, 278] on span "Busy with another job." at bounding box center [657, 278] width 97 height 9
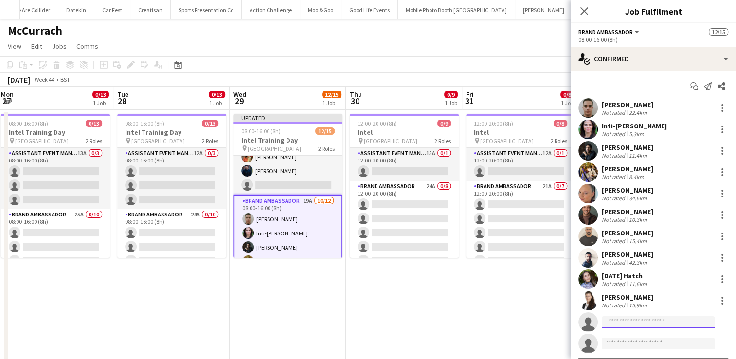
scroll to position [0, 0]
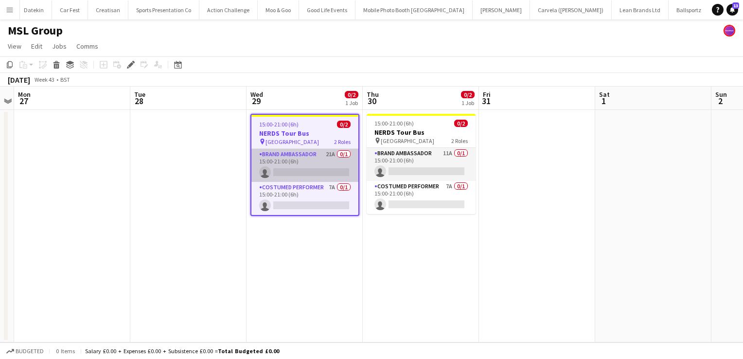
click at [318, 157] on app-card-role "Brand Ambassador 21A 0/1 15:00-21:00 (6h) single-neutral-actions" at bounding box center [304, 165] width 107 height 33
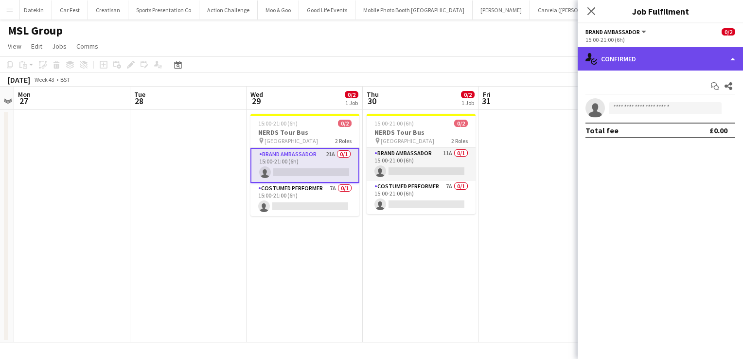
click at [670, 61] on div "single-neutral-actions-check-2 Confirmed" at bounding box center [660, 58] width 165 height 23
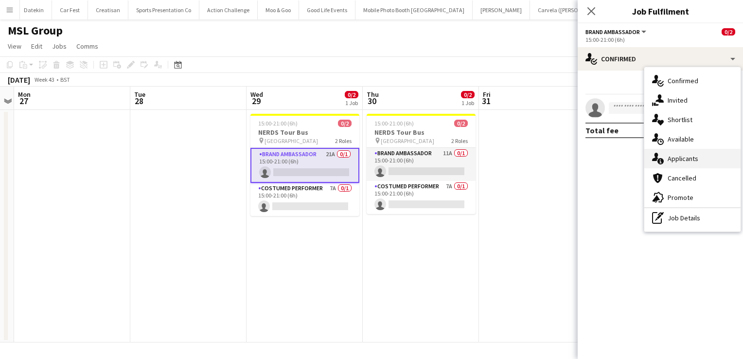
click at [679, 153] on div "single-neutral-actions-information Applicants" at bounding box center [692, 158] width 96 height 19
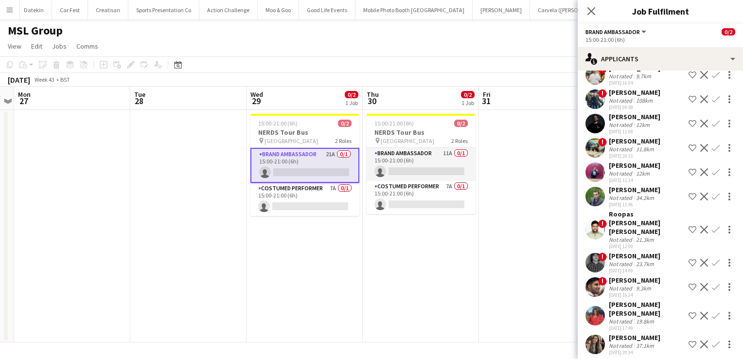
scroll to position [188, 0]
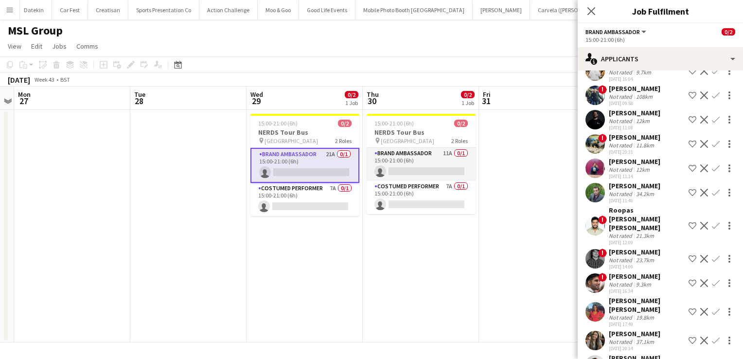
click at [631, 296] on div "[PERSON_NAME] [PERSON_NAME]" at bounding box center [647, 305] width 76 height 18
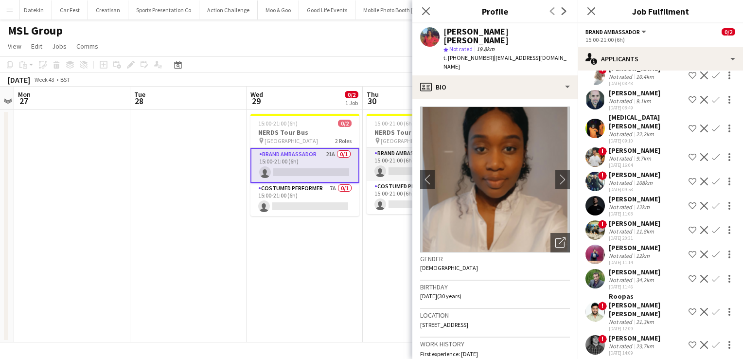
scroll to position [101, 0]
click at [645, 244] on div "[PERSON_NAME]" at bounding box center [635, 248] width 52 height 9
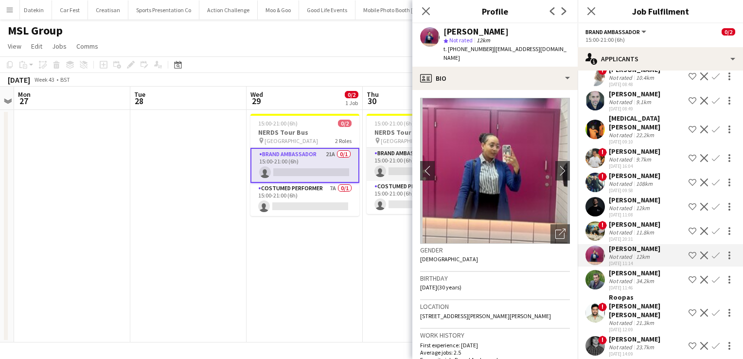
click at [375, 280] on app-date-cell "15:00-21:00 (6h) 0/2 NERDS Tour Bus pin London 2 Roles Brand Ambassador 11A 0/1…" at bounding box center [421, 226] width 116 height 232
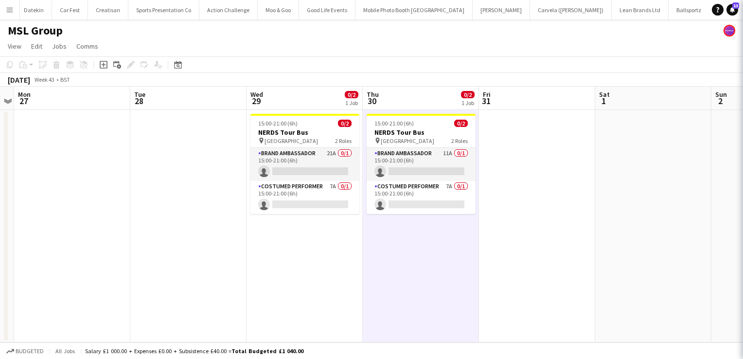
scroll to position [0, 0]
